Goal: Check status: Check status

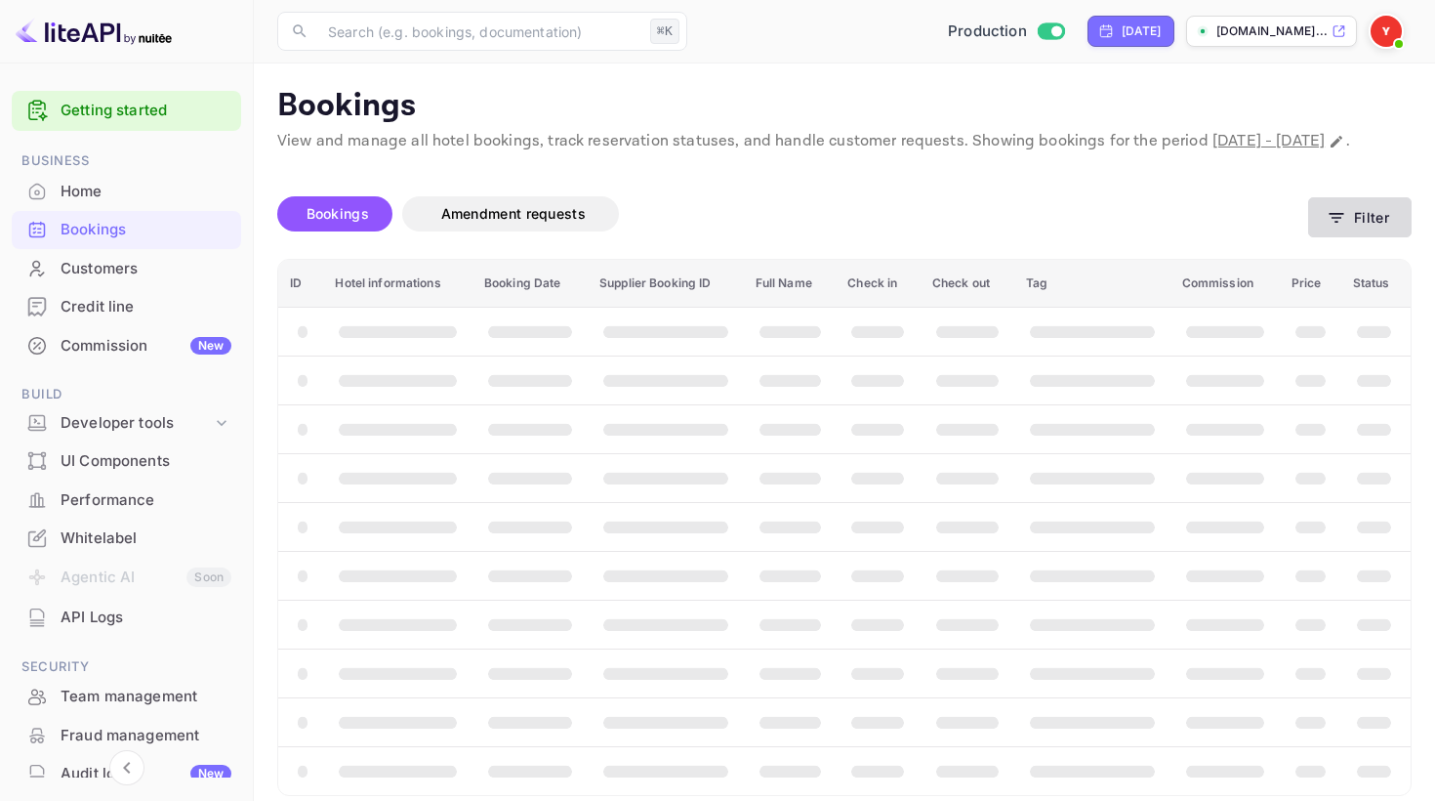
click at [1367, 237] on button "Filter" at bounding box center [1360, 217] width 104 height 40
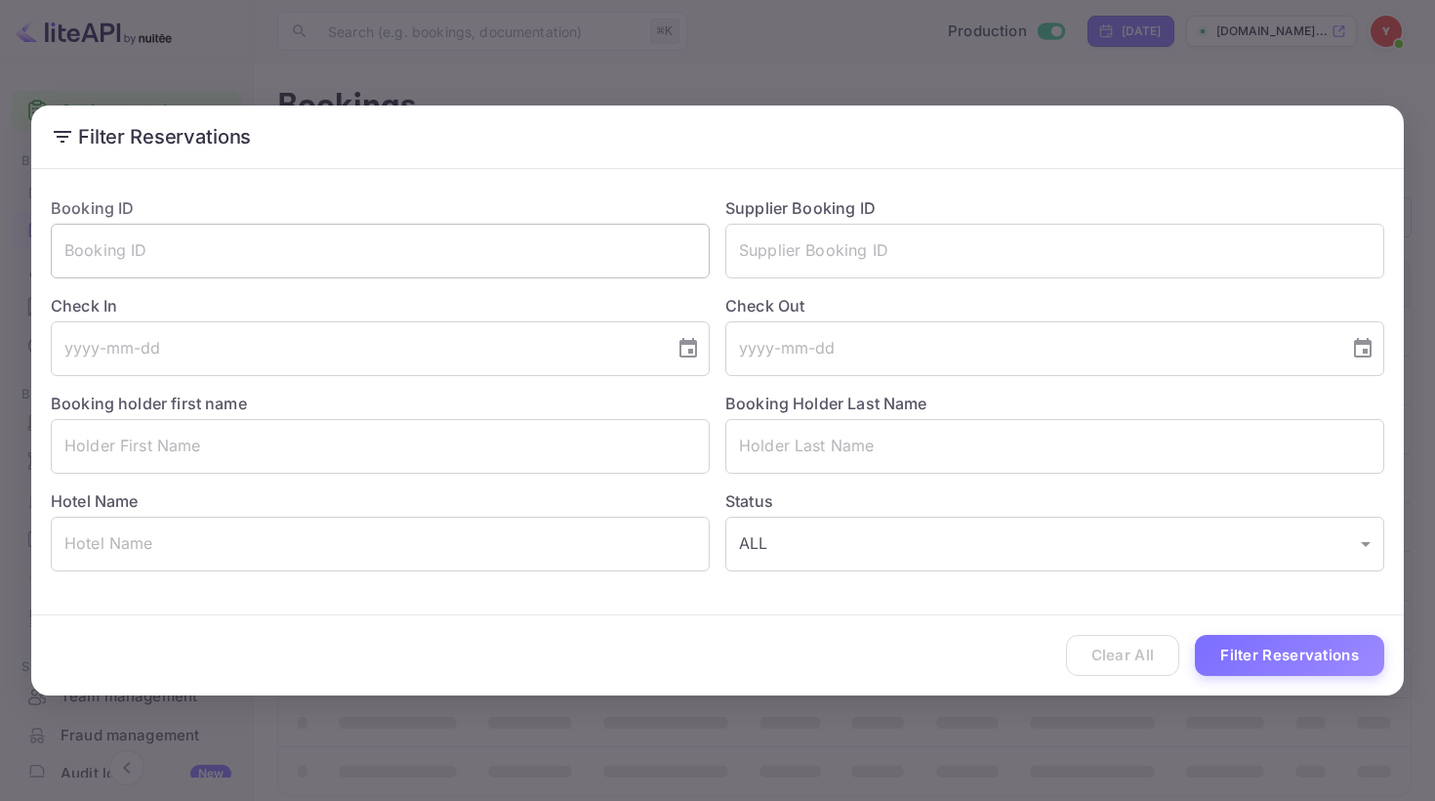
click at [591, 259] on input "text" at bounding box center [380, 251] width 659 height 55
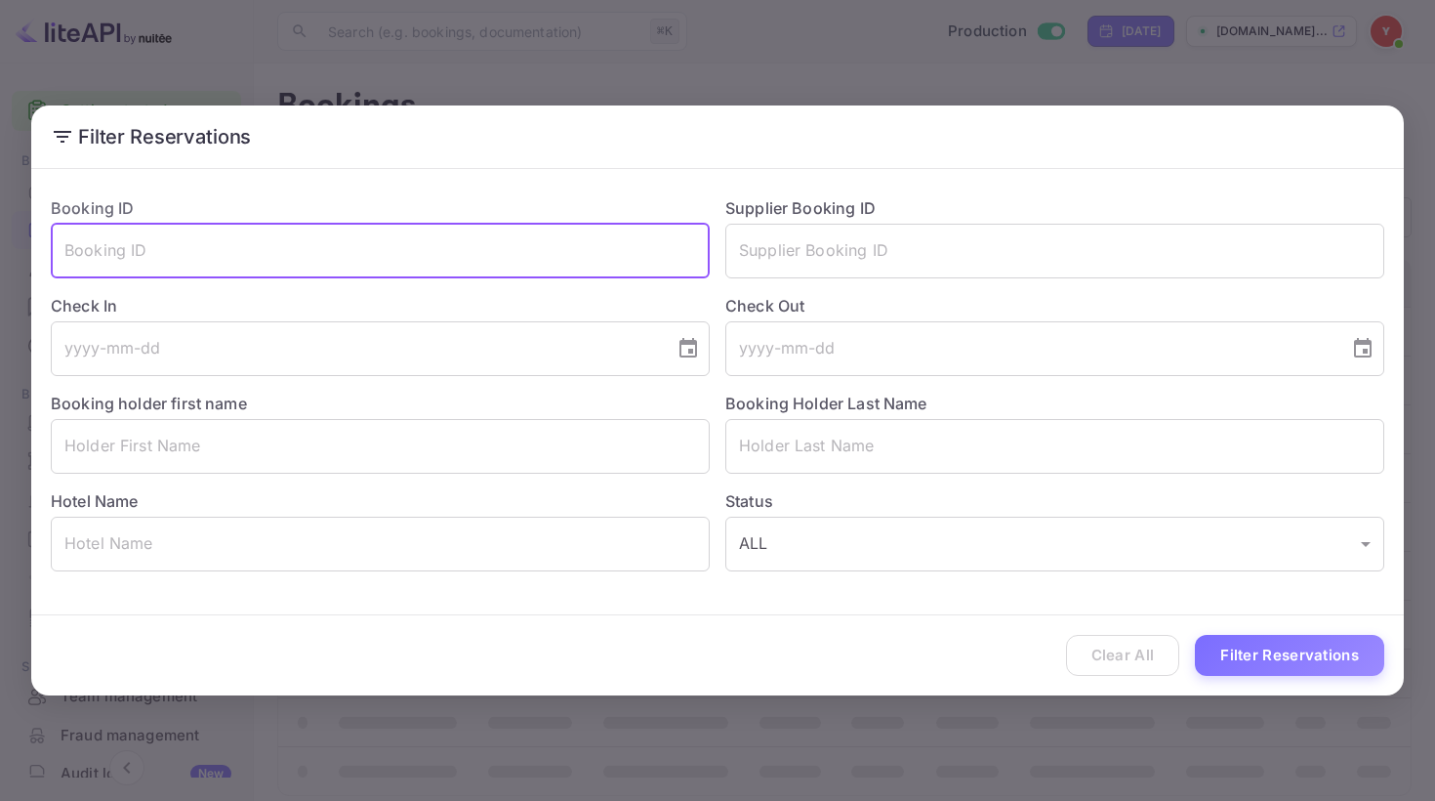
paste input "8764943"
type input "8764943"
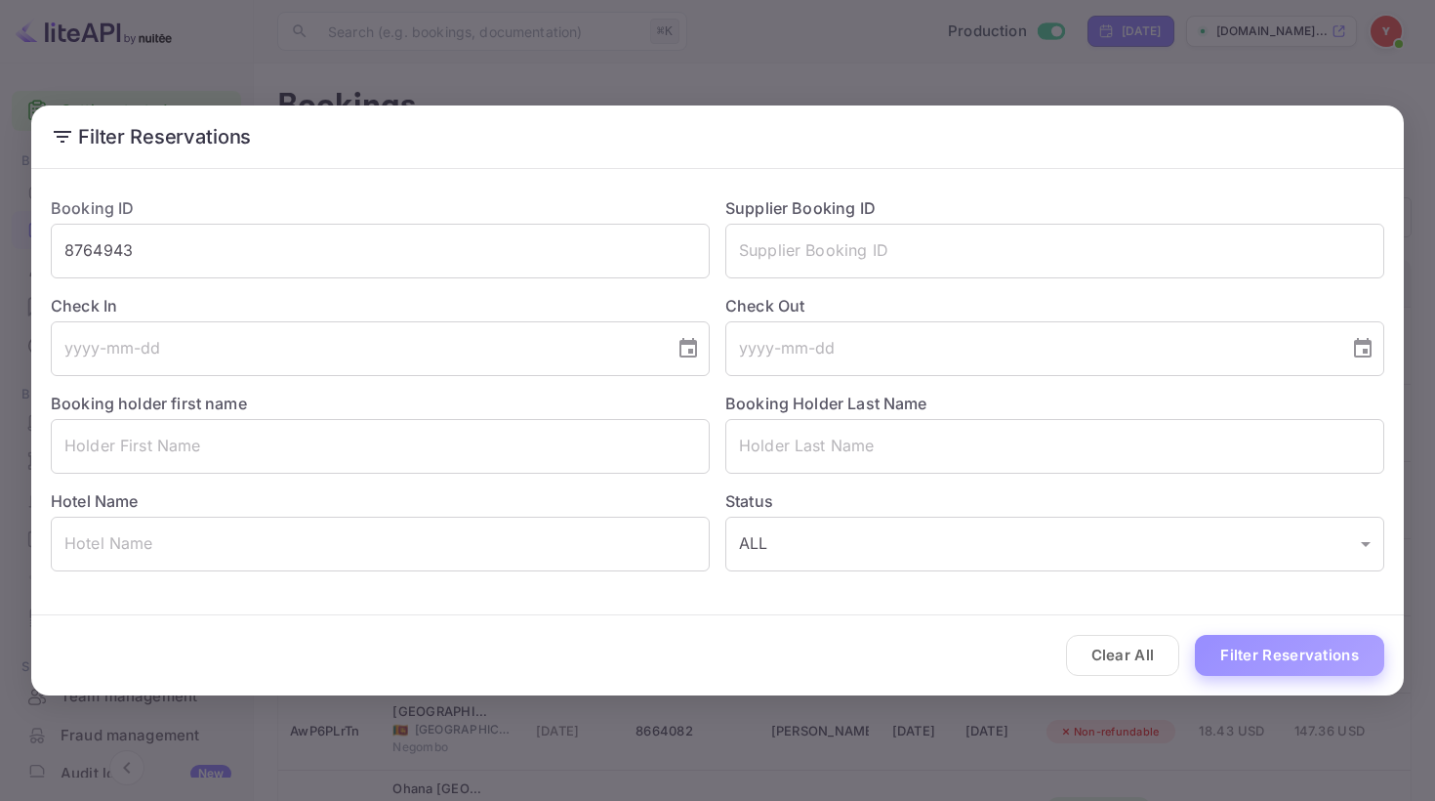
click at [1231, 660] on button "Filter Reservations" at bounding box center [1289, 656] width 189 height 42
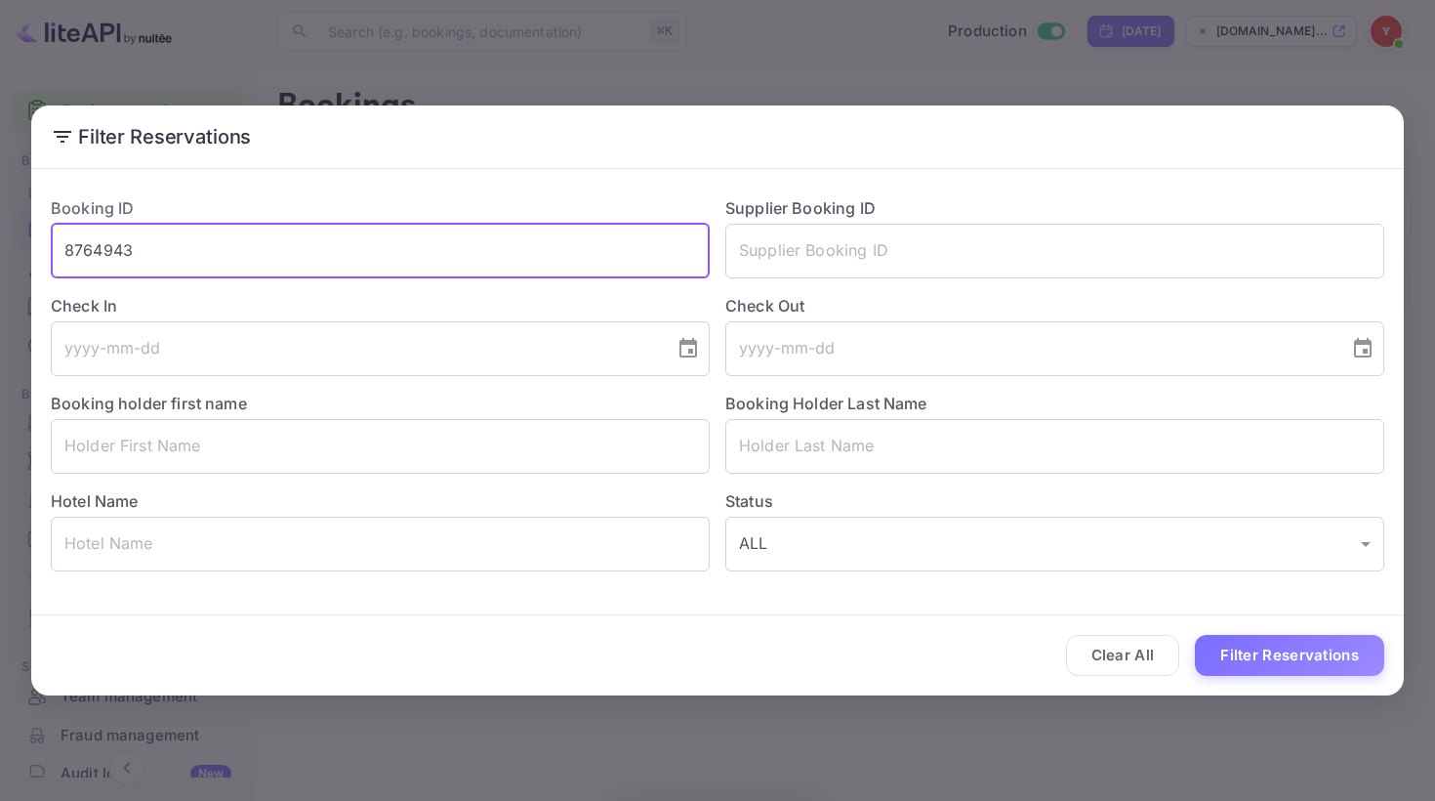
drag, startPoint x: 192, startPoint y: 237, endPoint x: 42, endPoint y: 234, distance: 150.4
click at [42, 235] on div "Booking ID 8764943 ​" at bounding box center [372, 230] width 675 height 98
drag, startPoint x: 62, startPoint y: 247, endPoint x: 231, endPoint y: 246, distance: 169.9
click at [231, 246] on input "8764943" at bounding box center [380, 251] width 659 height 55
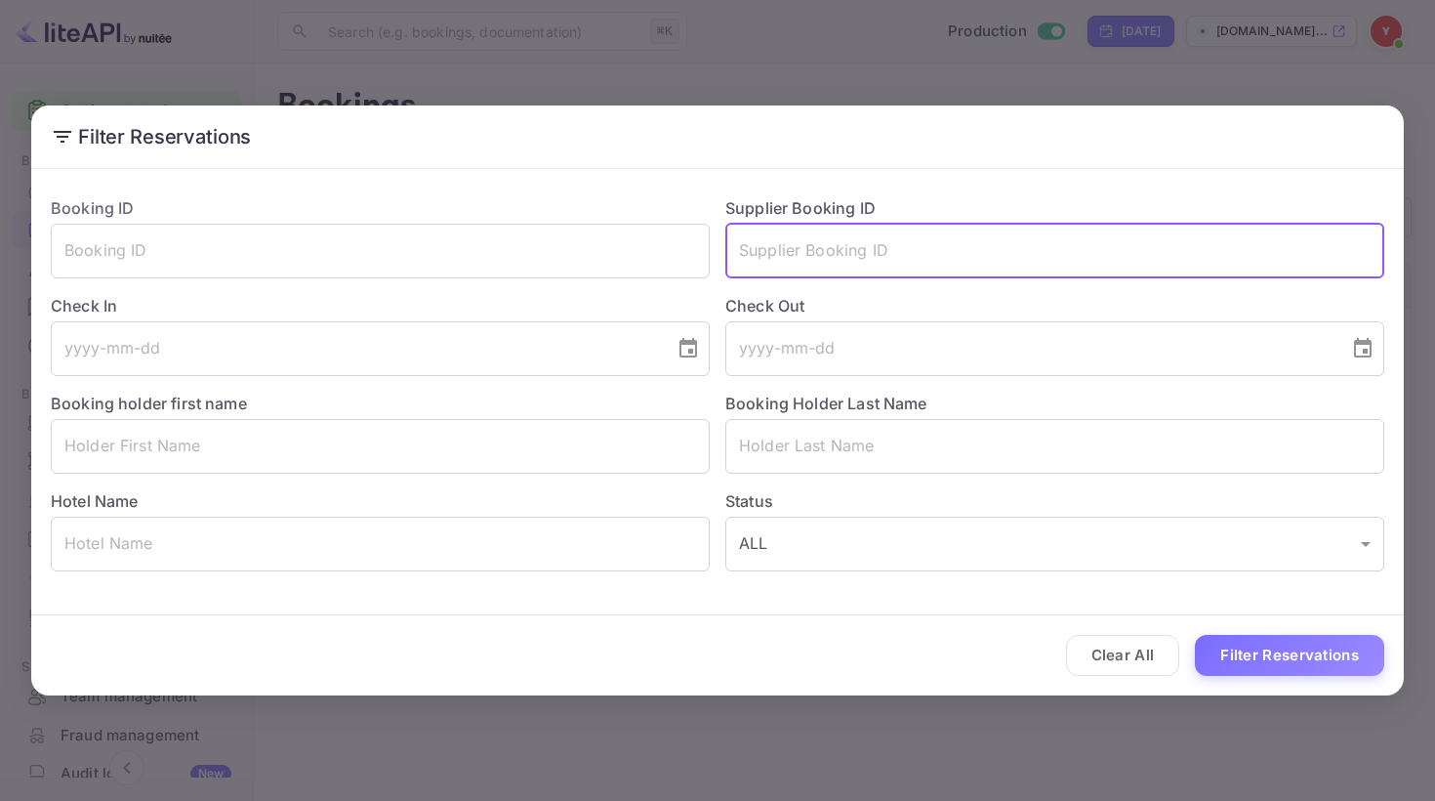
click at [816, 257] on input "text" at bounding box center [1054, 251] width 659 height 55
paste input "8764943"
type input "8764943"
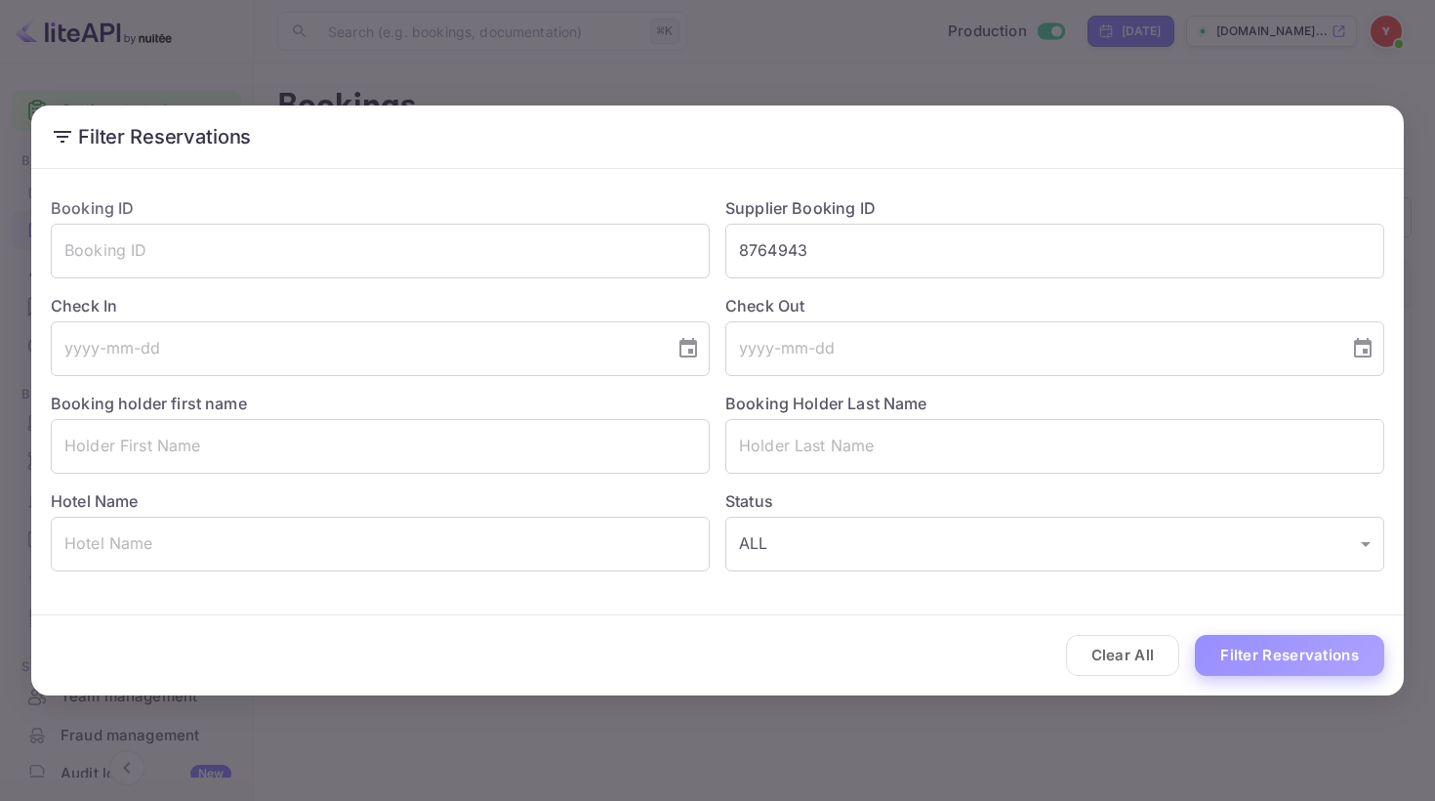
click at [1277, 656] on button "Filter Reservations" at bounding box center [1289, 656] width 189 height 42
click at [883, 728] on div "Filter Reservations Booking ID ​ Supplier Booking ID 8764943 ​ Check In ​ Check…" at bounding box center [717, 400] width 1435 height 801
